Goal: Information Seeking & Learning: Understand process/instructions

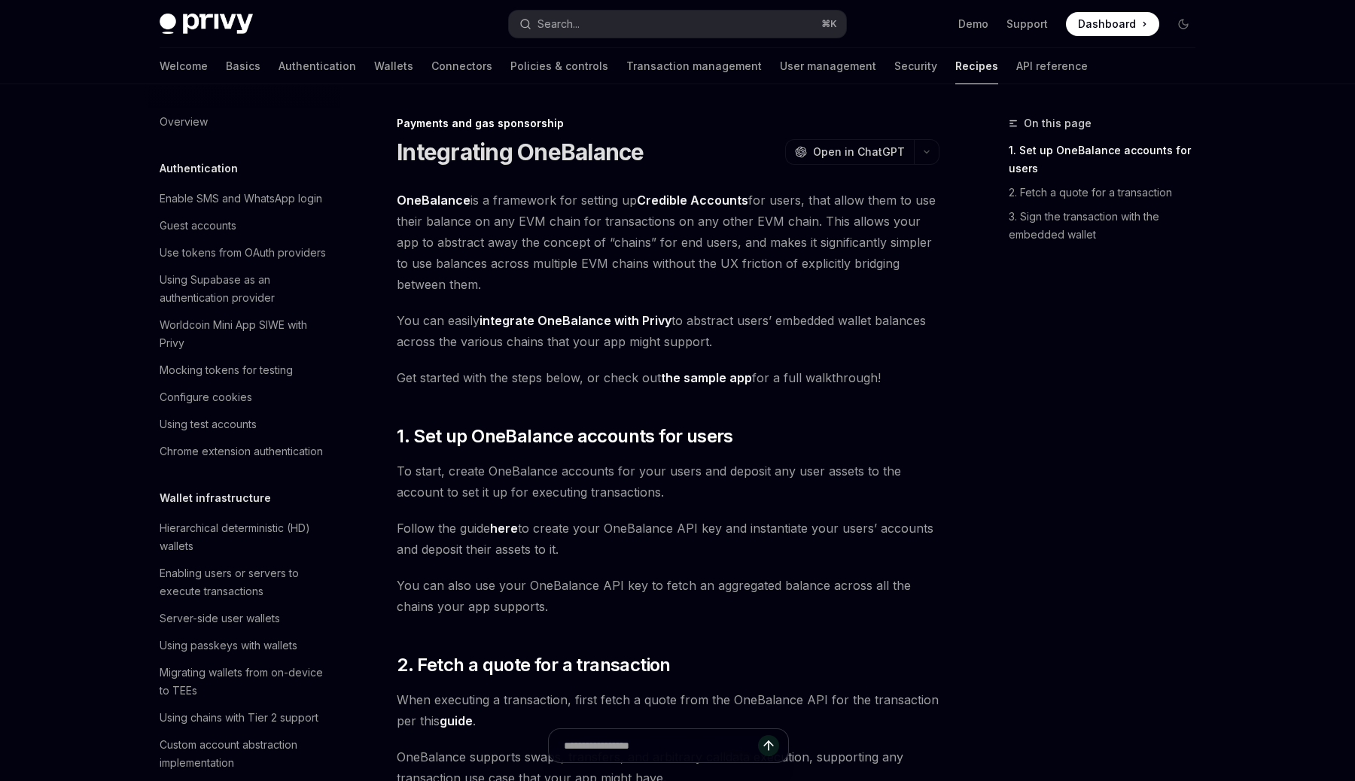
type textarea "*"
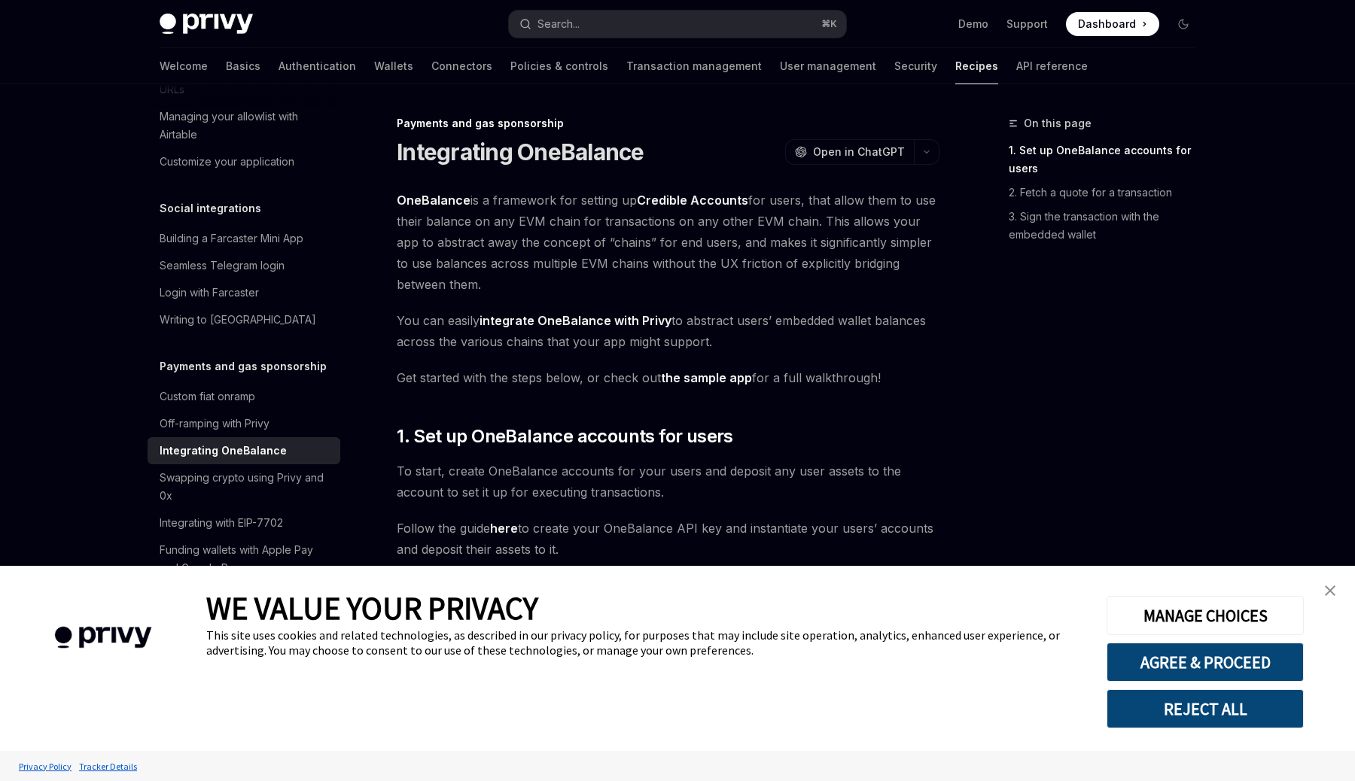
click at [1203, 712] on button "REJECT ALL" at bounding box center [1205, 709] width 197 height 39
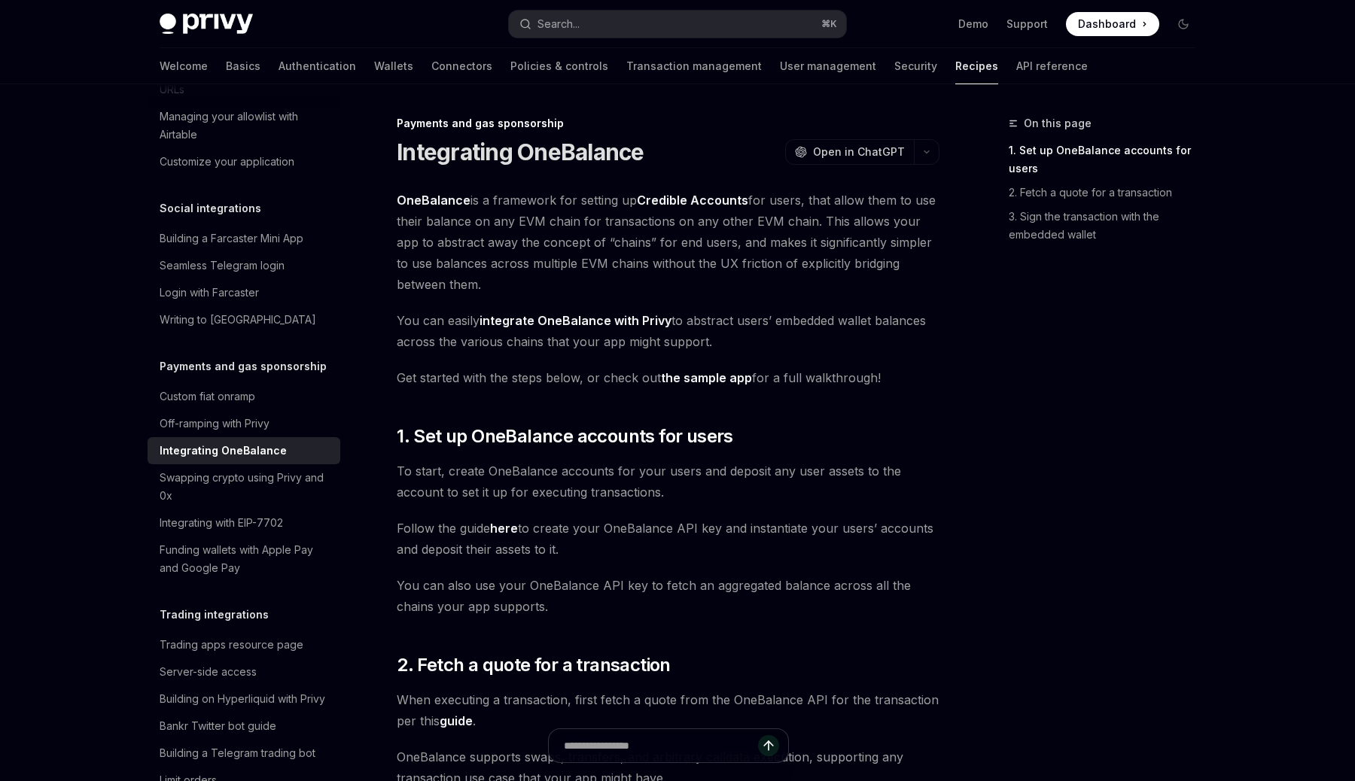
click at [617, 323] on link "integrate OneBalance with Privy" at bounding box center [576, 321] width 192 height 16
click at [988, 29] on link "Demo" at bounding box center [973, 24] width 30 height 15
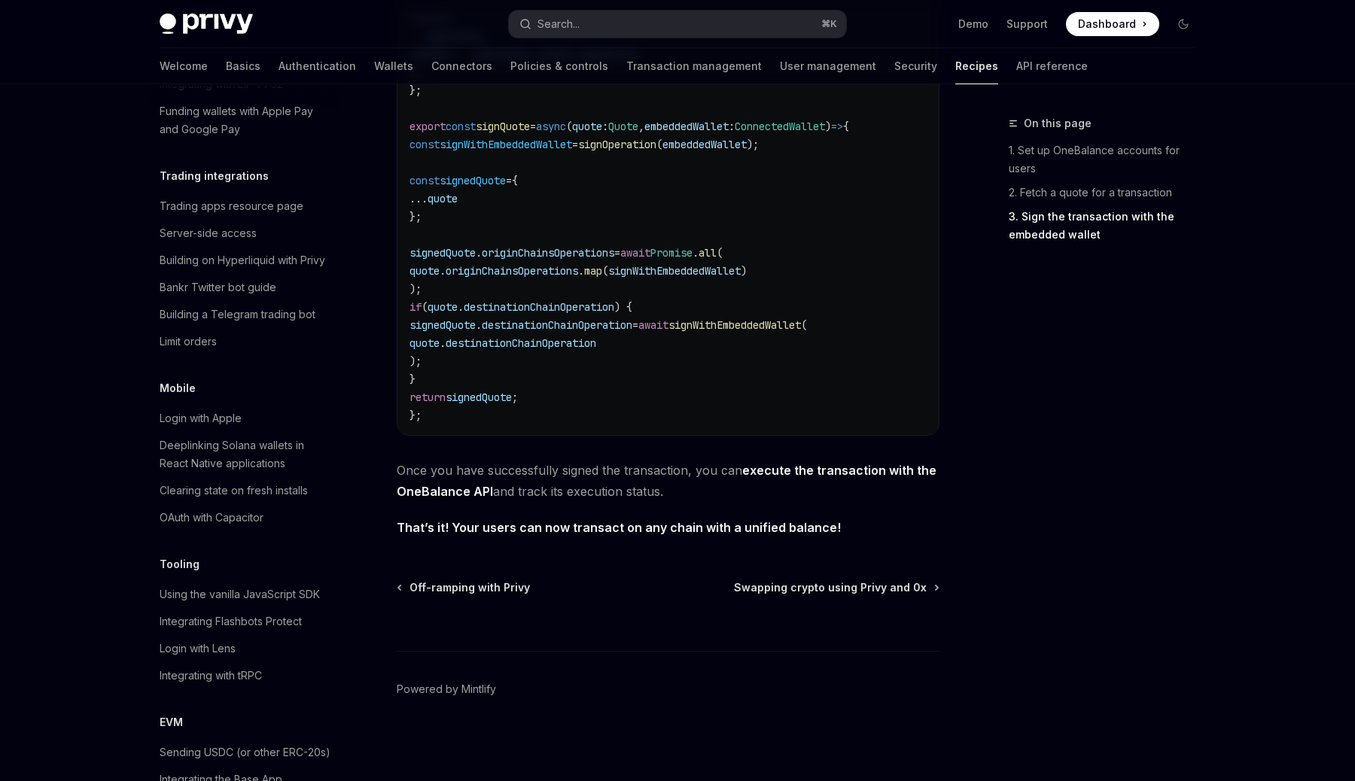
scroll to position [1518, 0]
click at [248, 668] on link "Integrating with tRPC" at bounding box center [244, 676] width 193 height 27
type textarea "*"
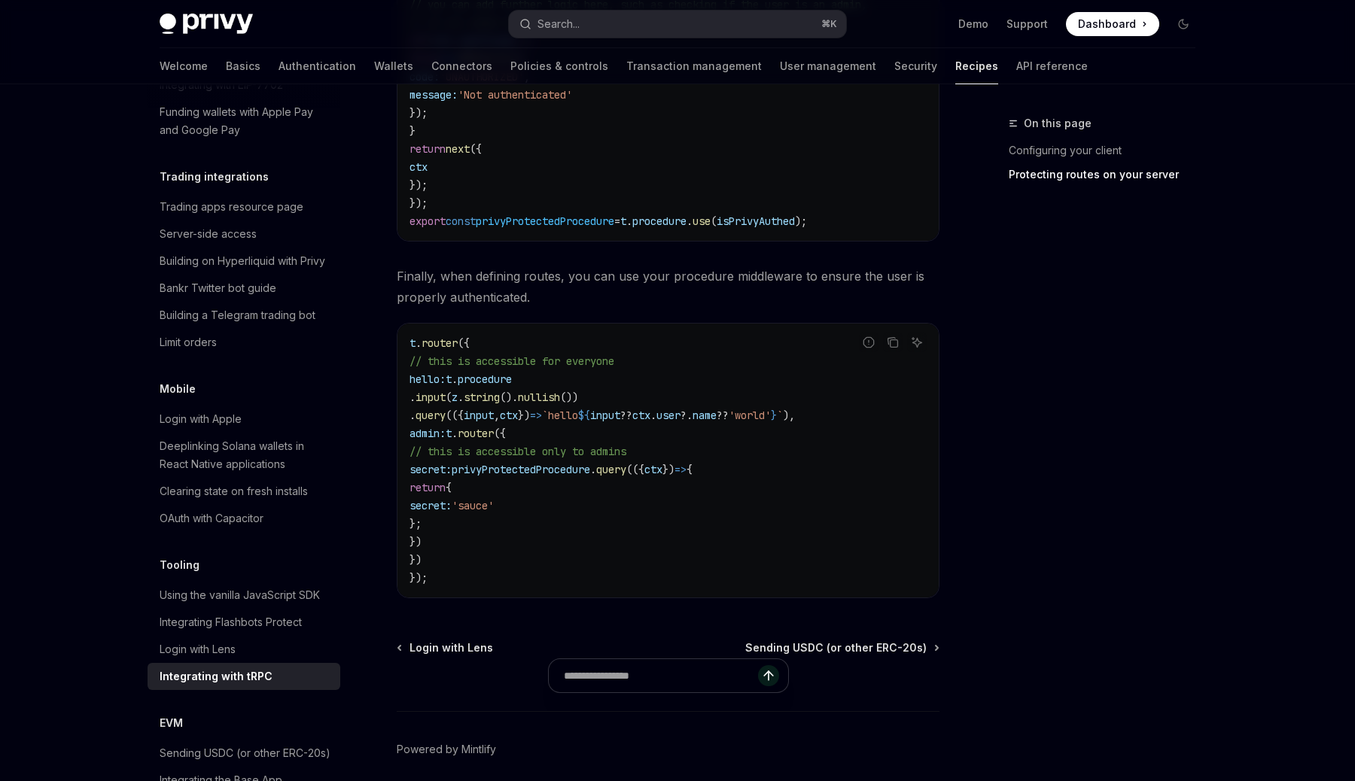
scroll to position [2102, 0]
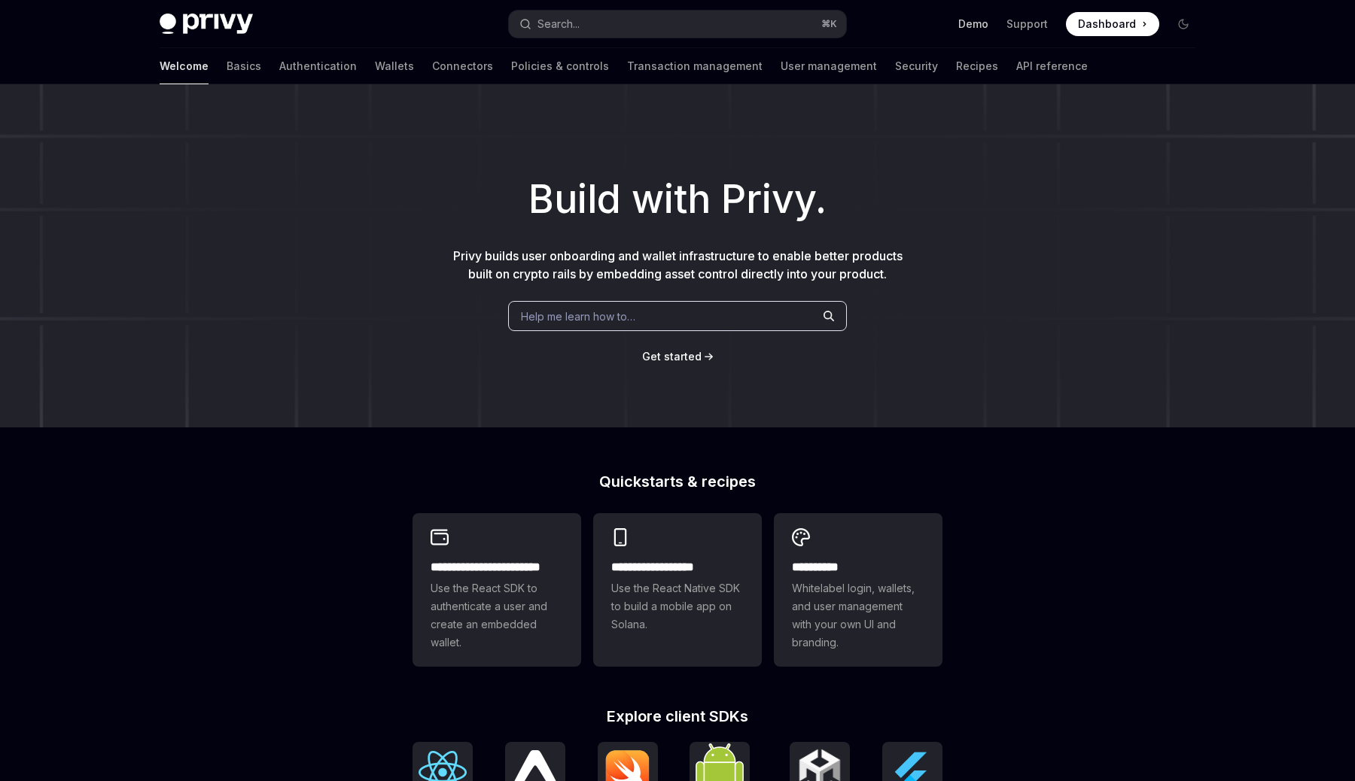
click at [980, 20] on link "Demo" at bounding box center [973, 24] width 30 height 15
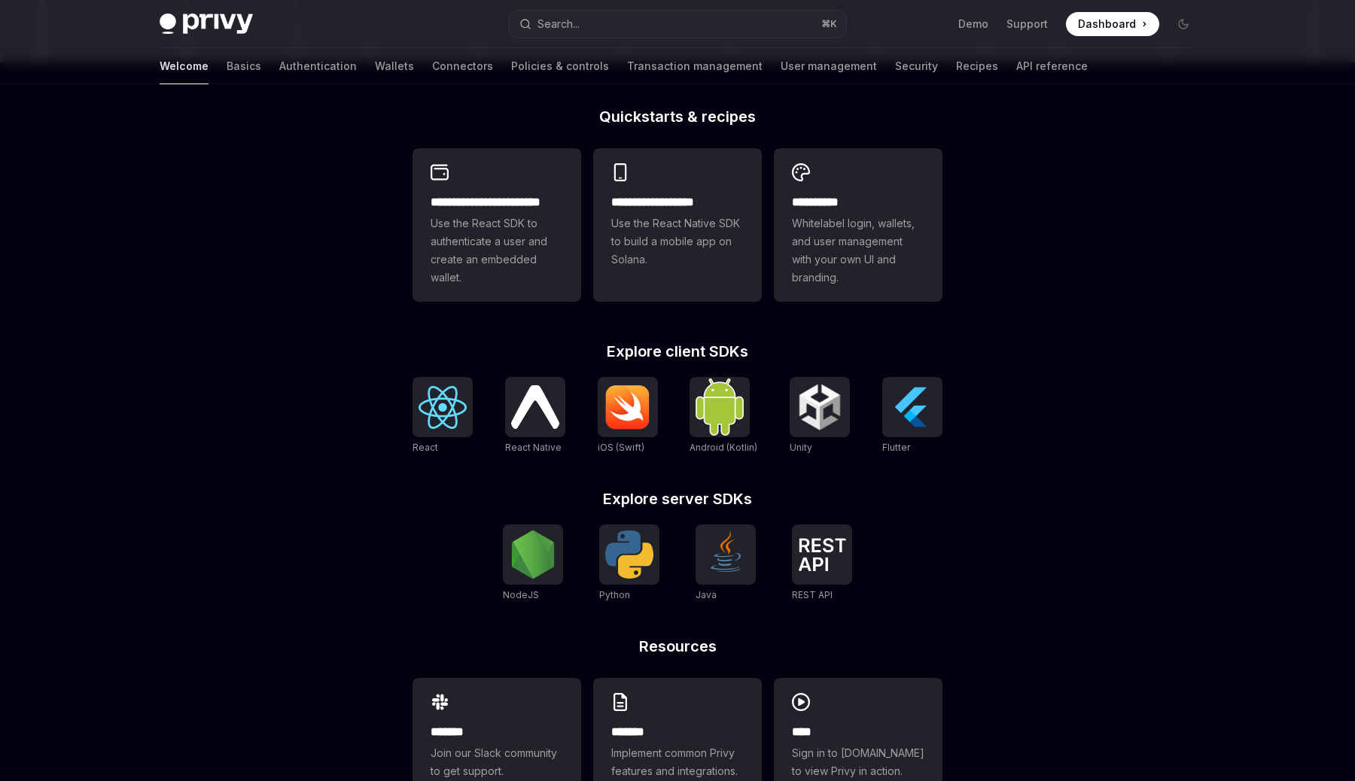
scroll to position [416, 0]
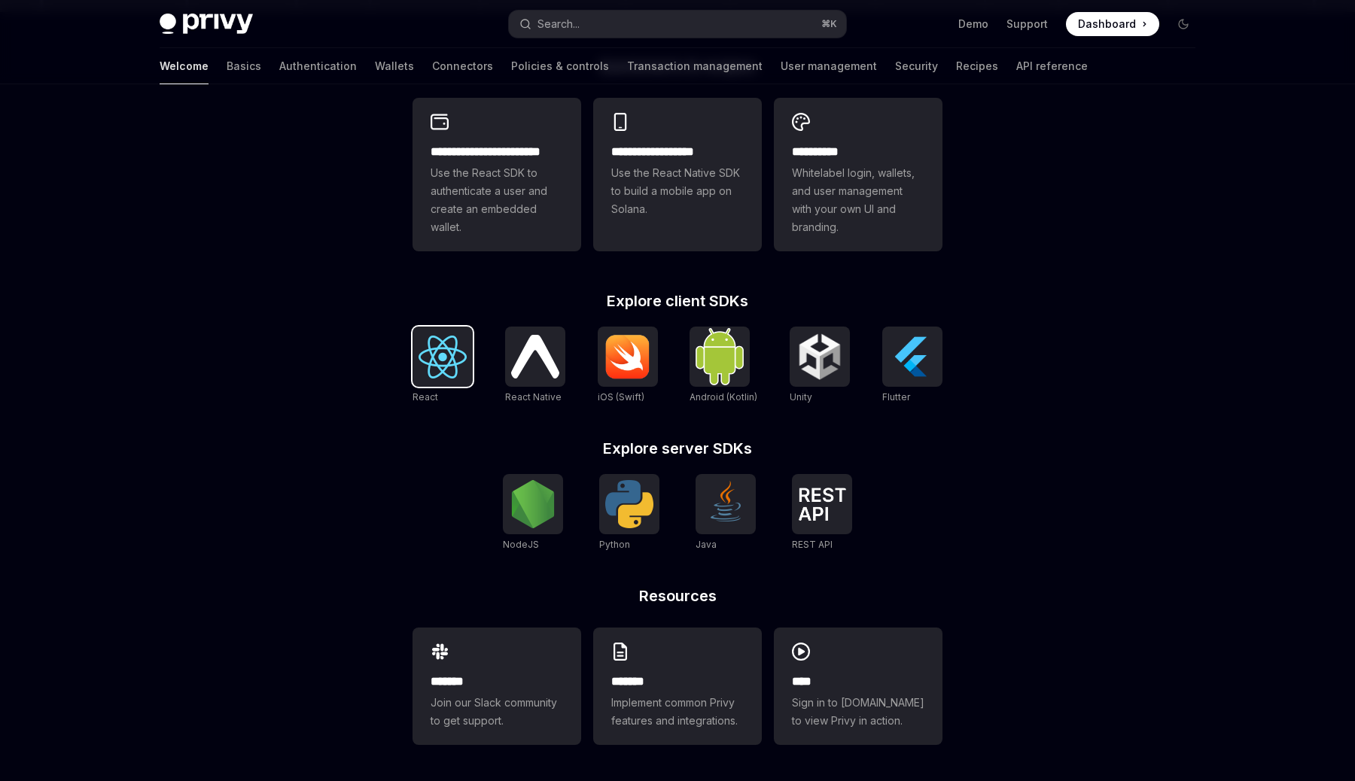
click at [462, 372] on img at bounding box center [443, 357] width 48 height 43
click at [449, 357] on img at bounding box center [443, 357] width 48 height 43
type textarea "*"
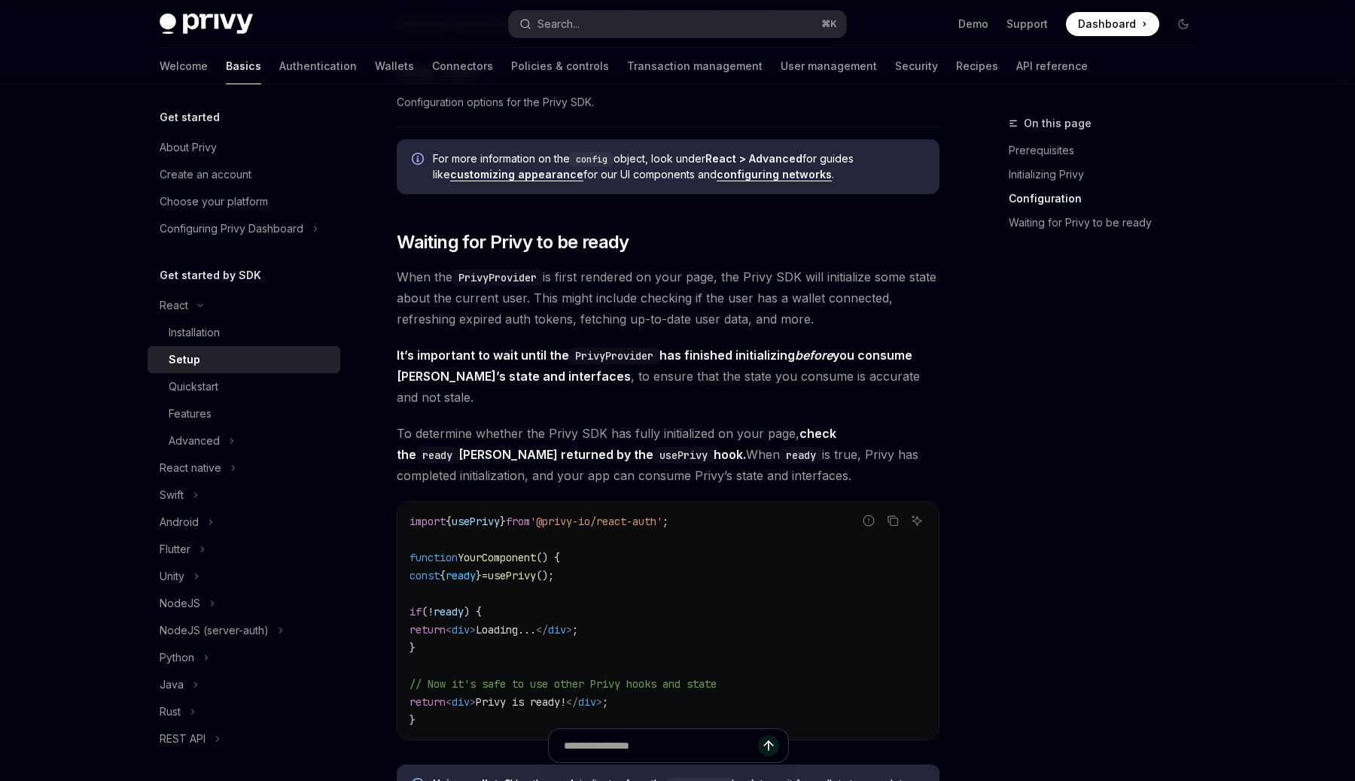
scroll to position [1293, 0]
